Goal: Navigation & Orientation: Find specific page/section

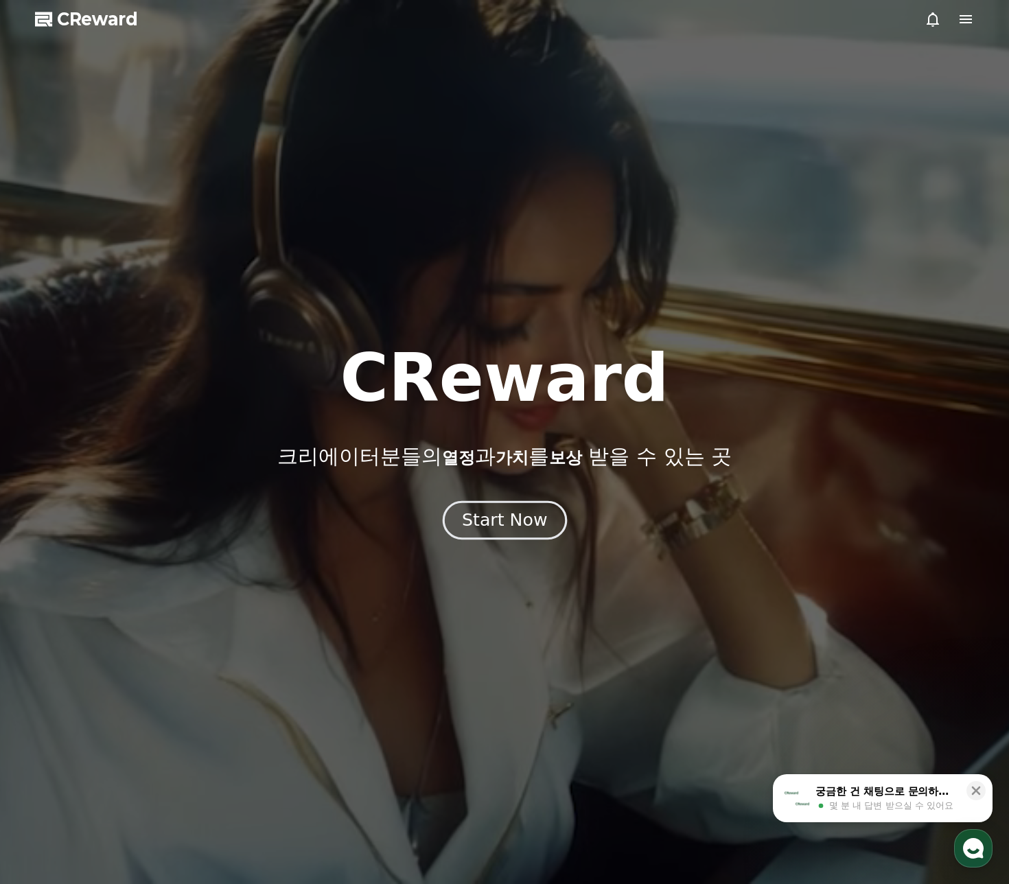
click at [522, 512] on div "Start Now" at bounding box center [504, 519] width 85 height 23
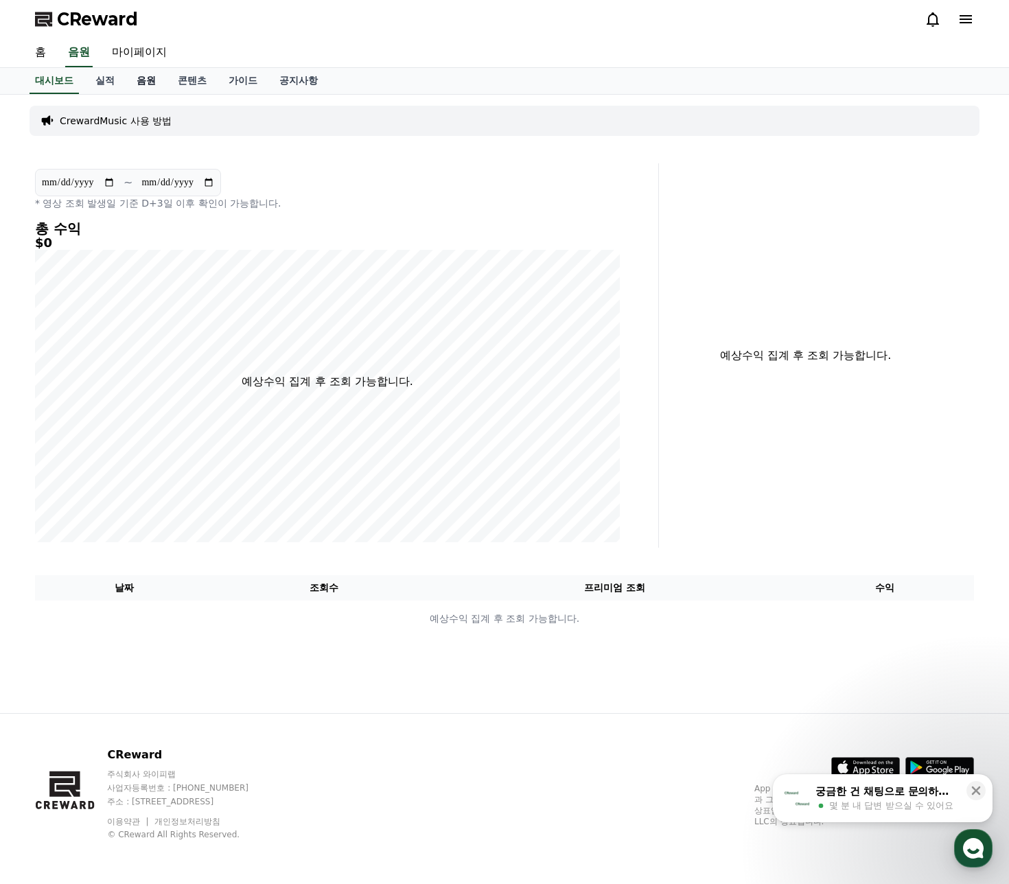
click at [131, 74] on link "음원" at bounding box center [146, 81] width 41 height 26
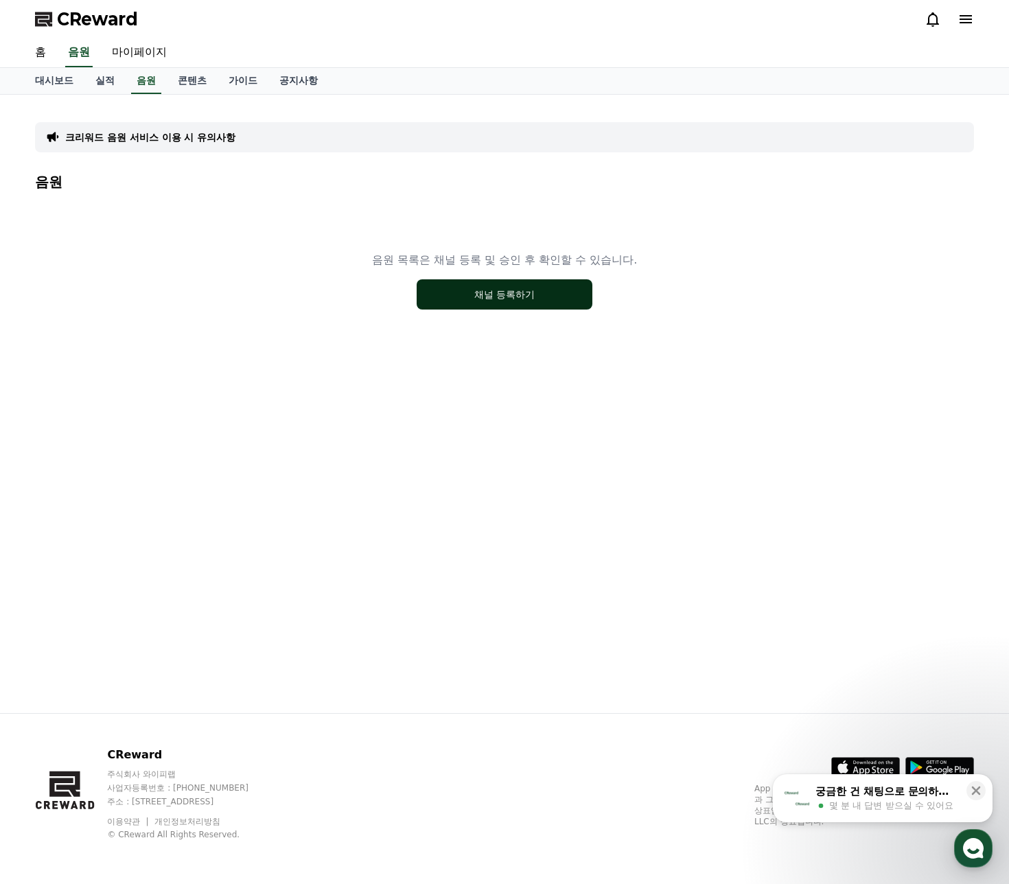
click at [539, 299] on button "채널 등록하기" at bounding box center [505, 294] width 176 height 30
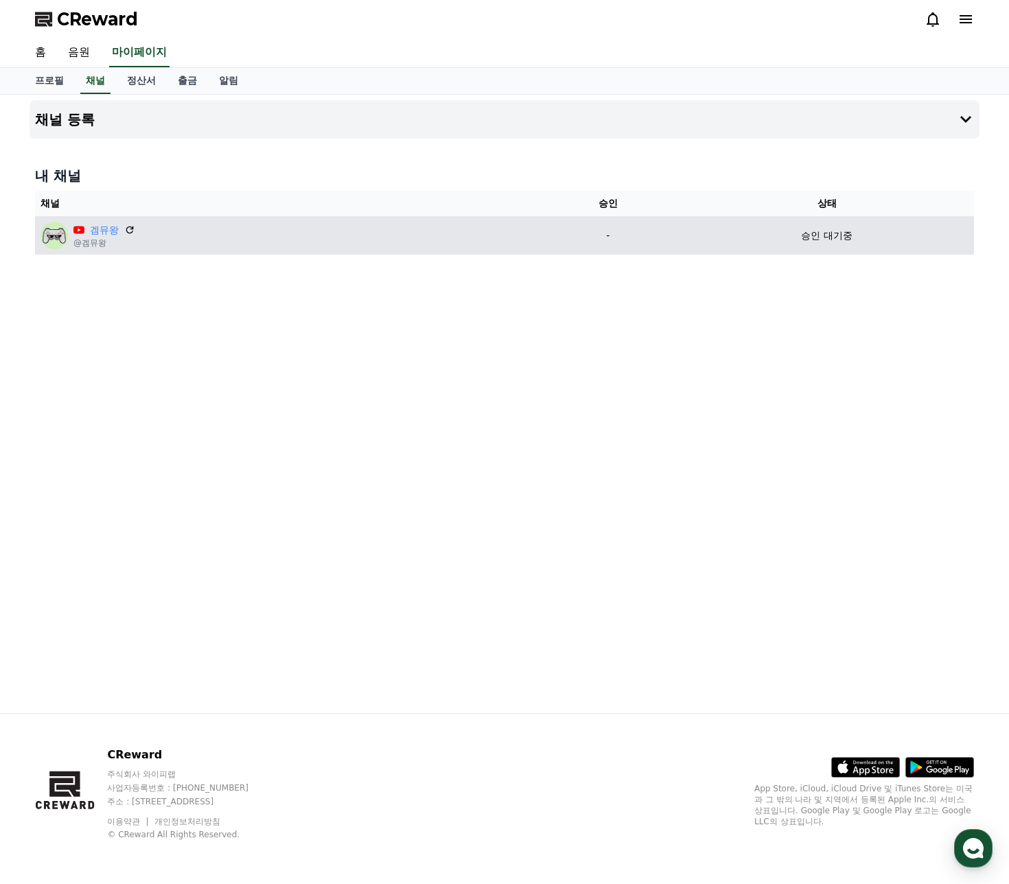
click at [182, 238] on div "겜뮤왕 @겜뮤왕" at bounding box center [285, 235] width 490 height 27
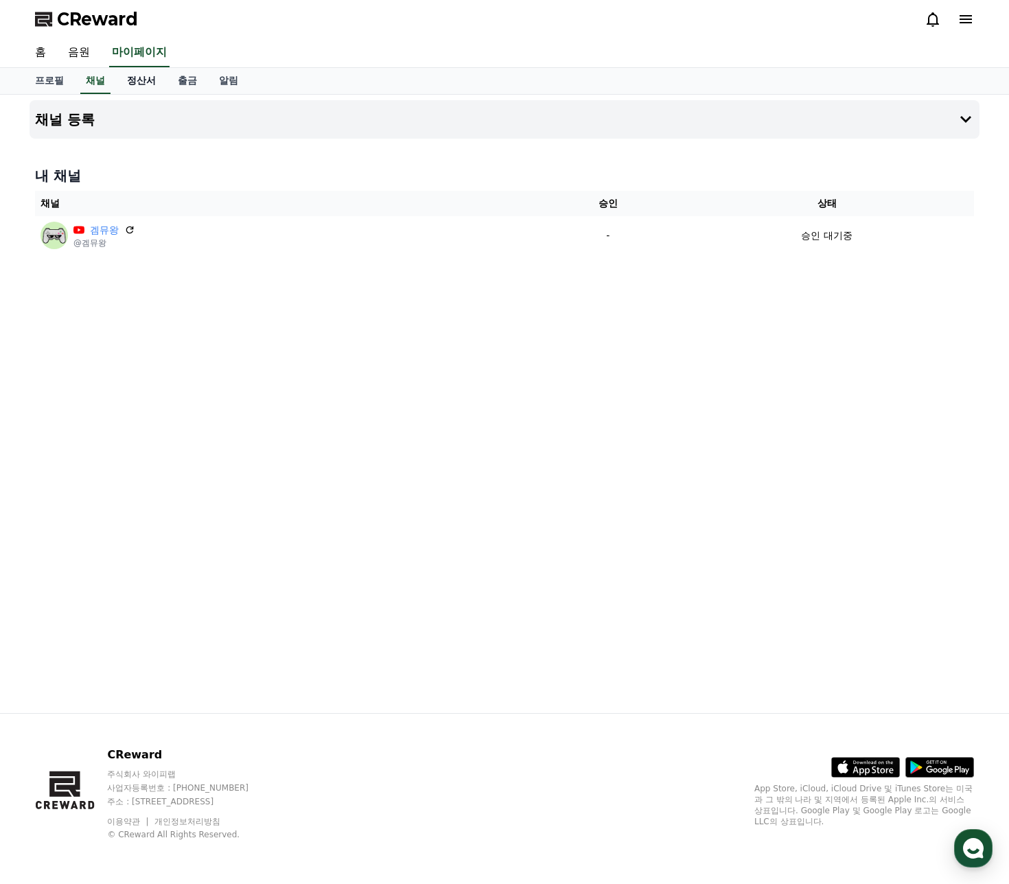
click at [149, 94] on div "CReward 홈 음원 마이페이지 프로필 채널 정산서 출금 알림 채널 등록 내 채널 채널 승인 상태 겜뮤왕 @겜뮤왕 - 승인 대기중 CRewa…" at bounding box center [504, 442] width 1009 height 884
click at [146, 74] on link "정산서" at bounding box center [141, 81] width 51 height 26
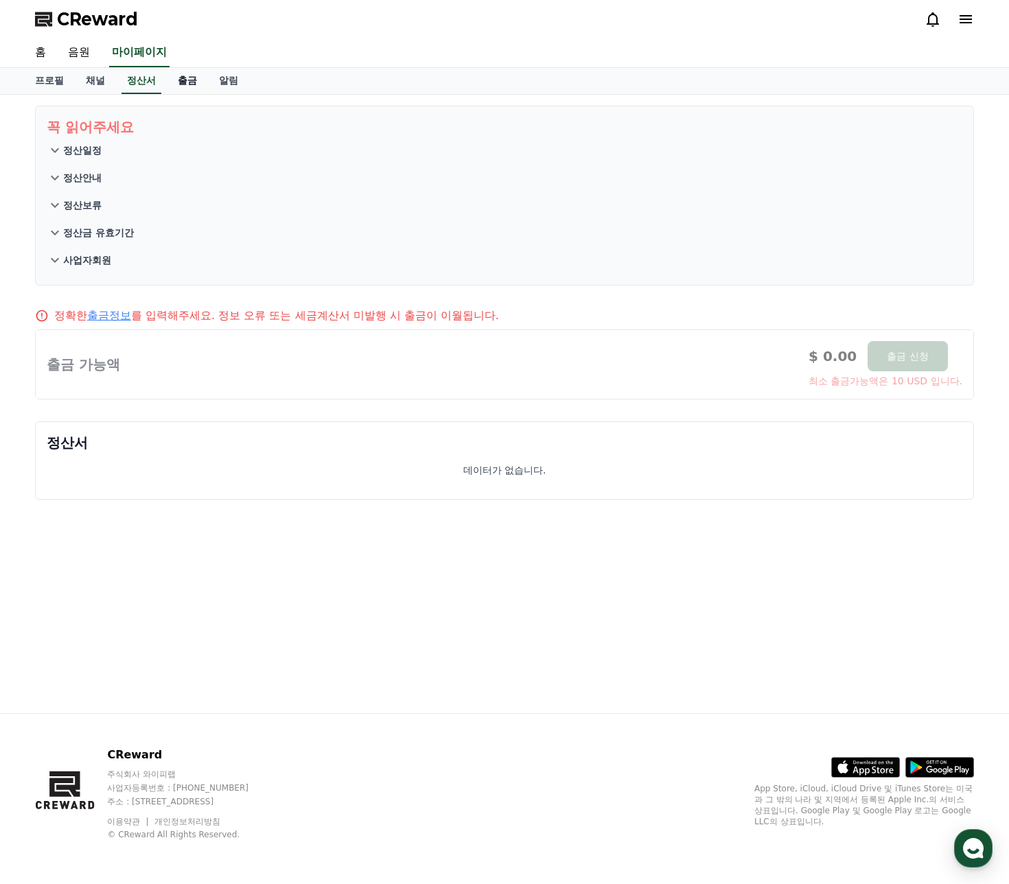
click at [197, 84] on link "출금" at bounding box center [187, 81] width 41 height 26
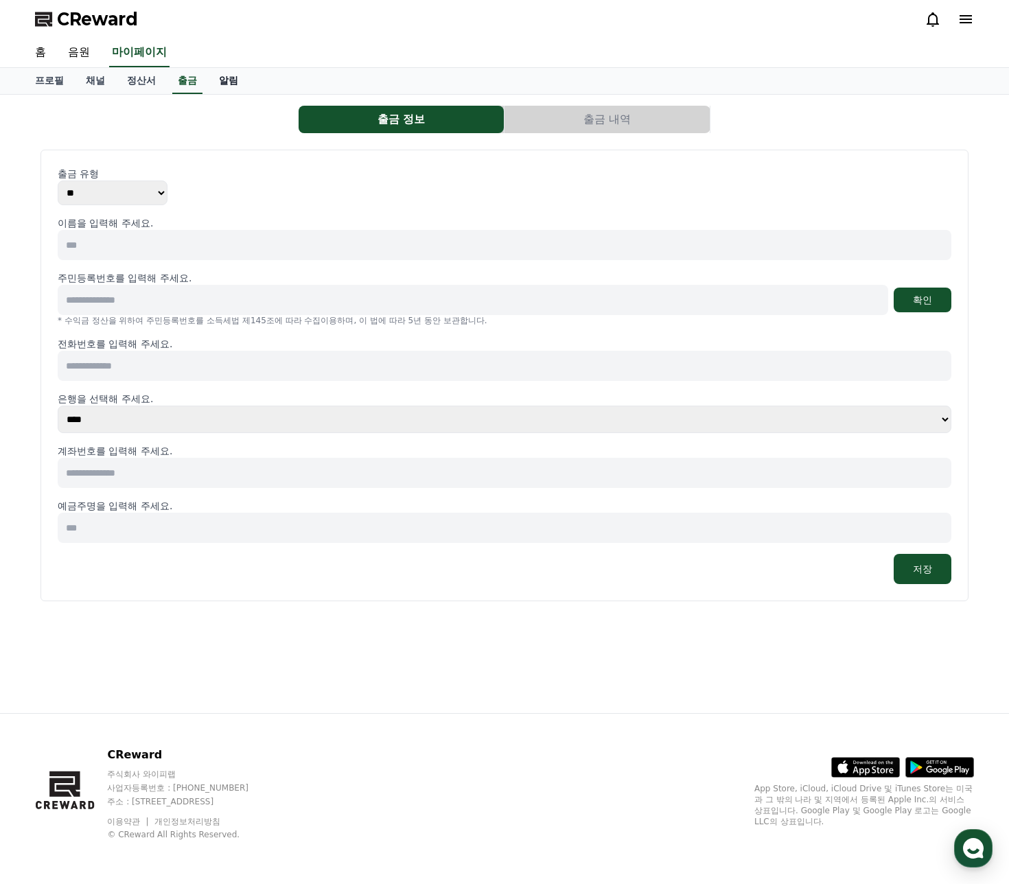
click at [225, 82] on link "알림" at bounding box center [228, 81] width 41 height 26
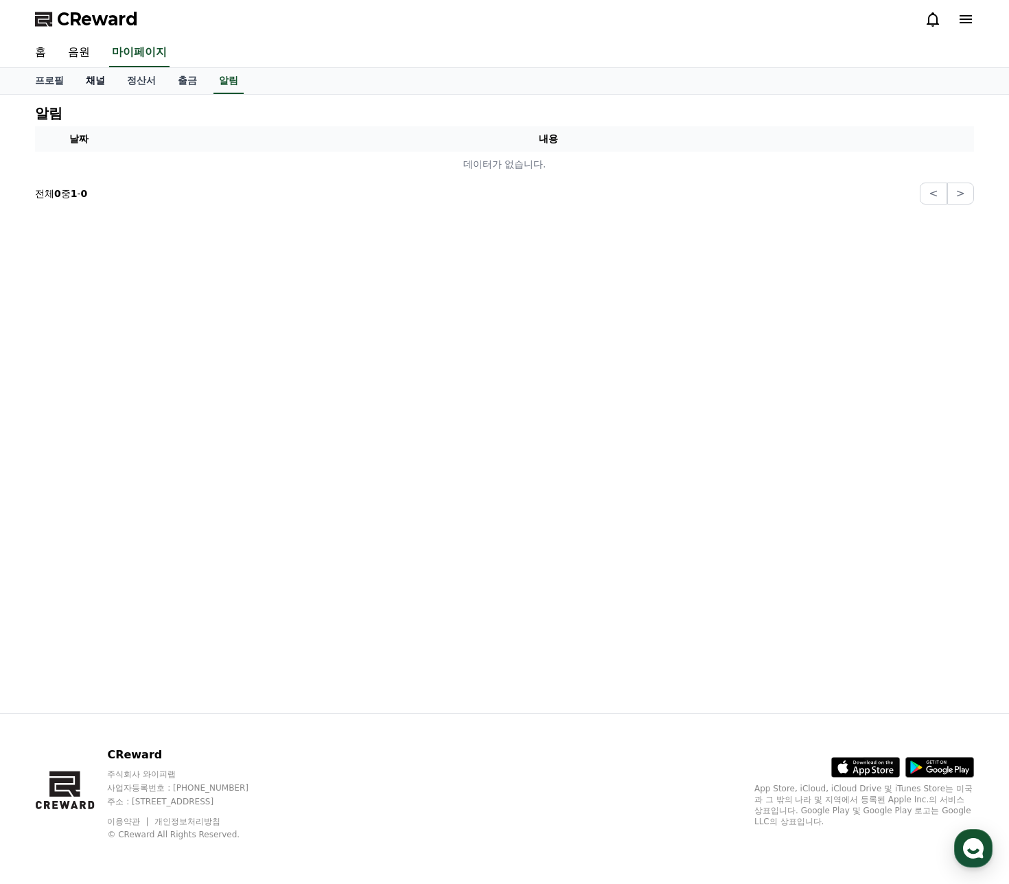
click at [90, 89] on link "채널" at bounding box center [95, 81] width 41 height 26
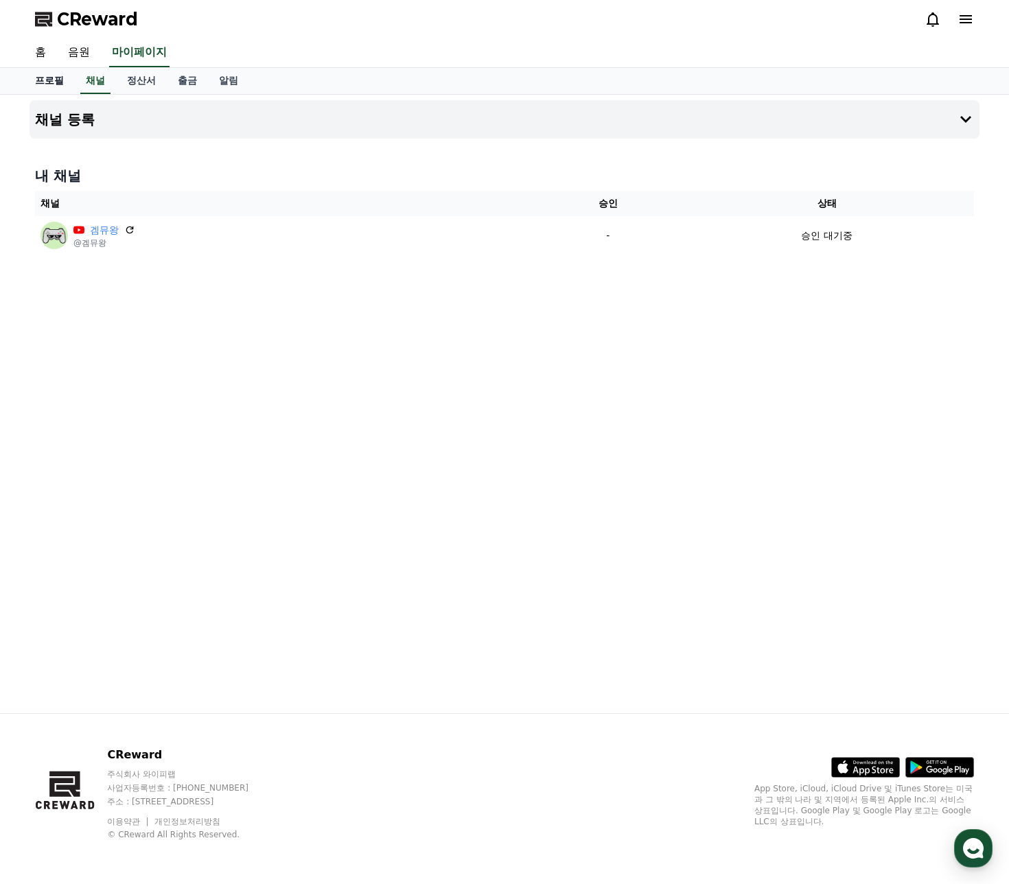
click at [47, 84] on link "프로필" at bounding box center [49, 81] width 51 height 26
select select "**********"
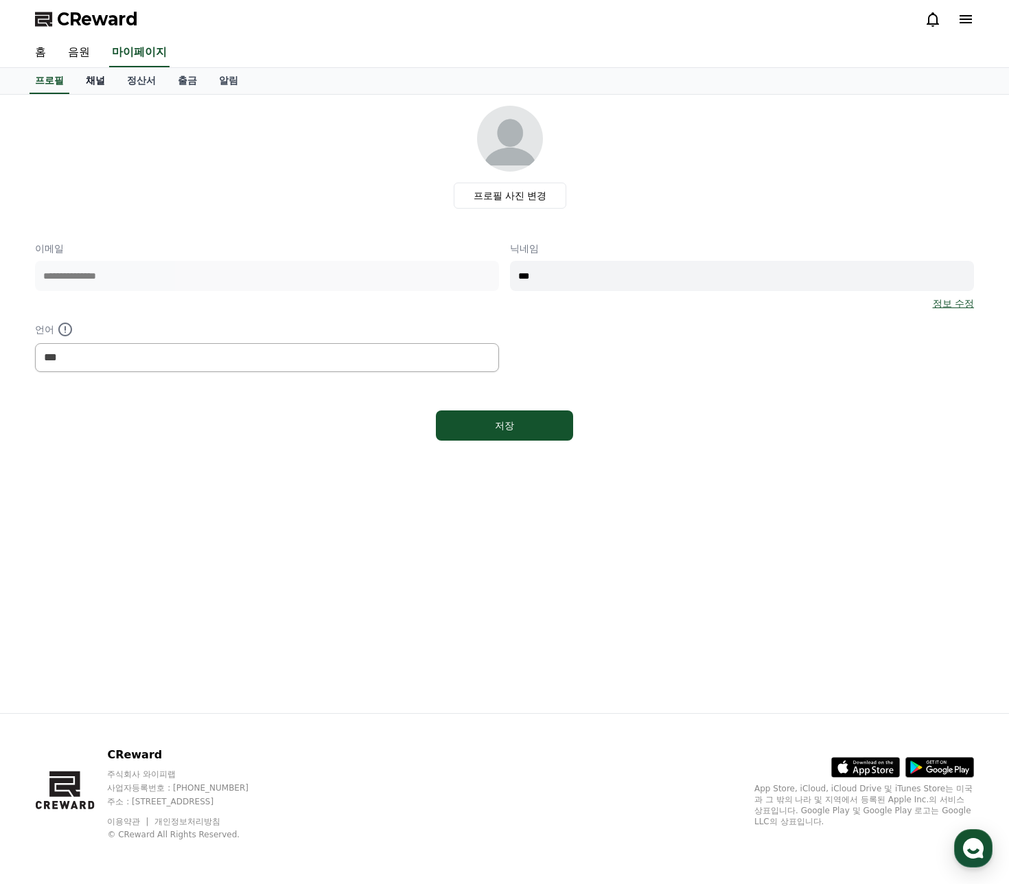
click at [89, 78] on link "채널" at bounding box center [95, 81] width 41 height 26
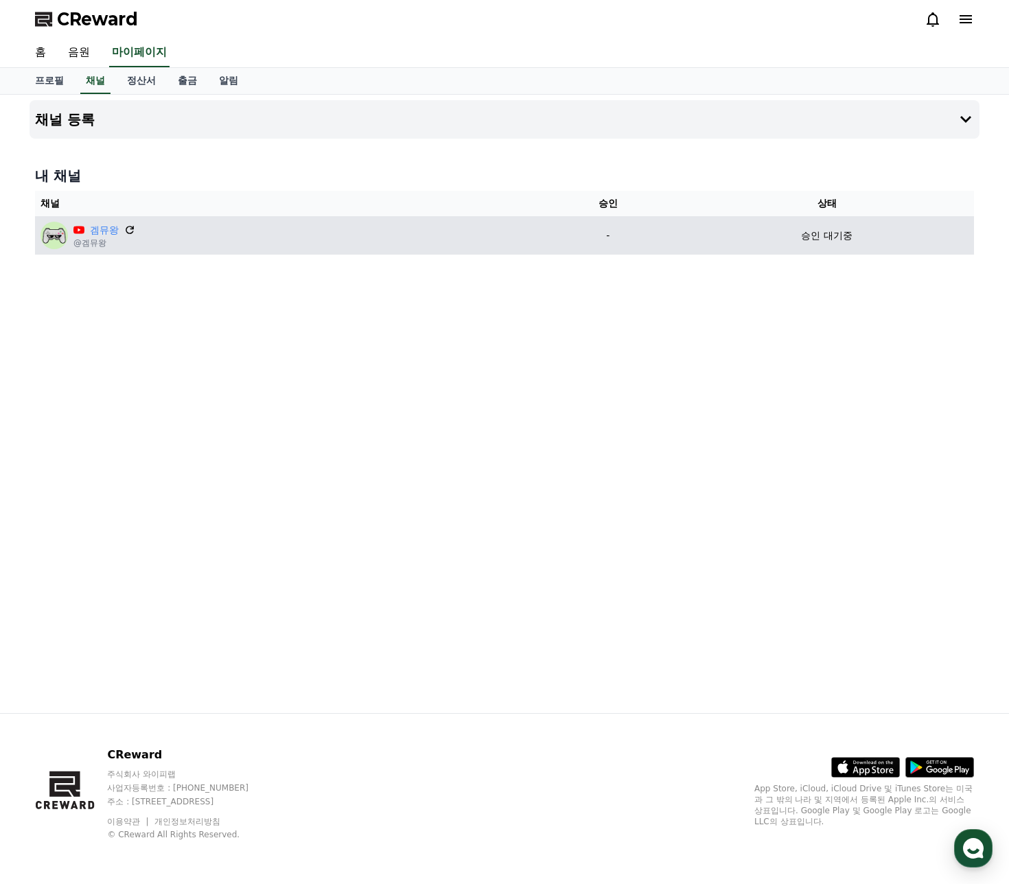
click at [128, 232] on icon at bounding box center [130, 230] width 12 height 12
